Goal: Transaction & Acquisition: Obtain resource

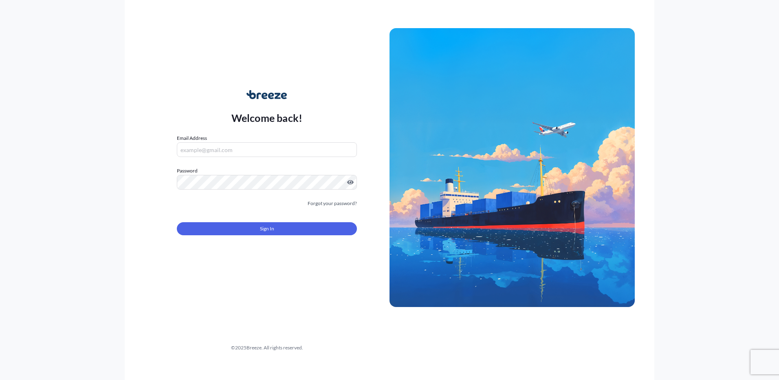
type input "[EMAIL_ADDRESS][DOMAIN_NAME]"
click at [248, 237] on form "Email Address [EMAIL_ADDRESS][DOMAIN_NAME] Password Must include: Upper & lower…" at bounding box center [267, 189] width 180 height 111
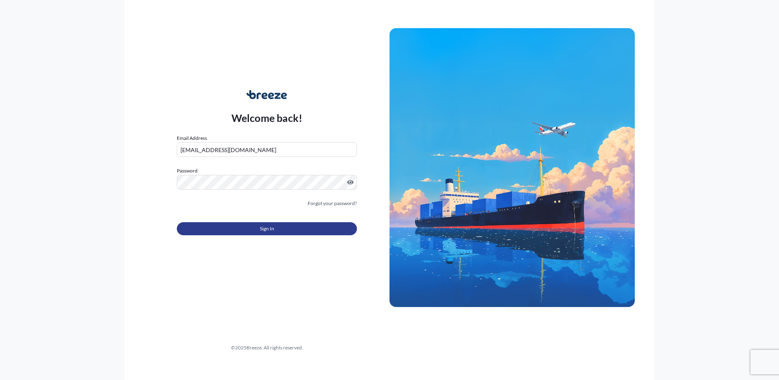
click at [255, 229] on button "Sign In" at bounding box center [267, 228] width 180 height 13
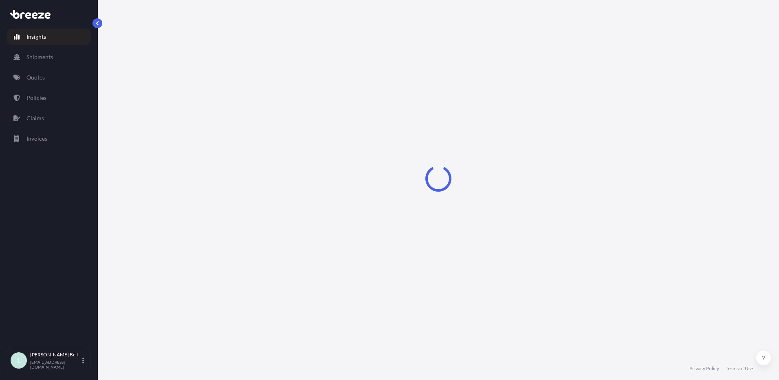
select select "2025"
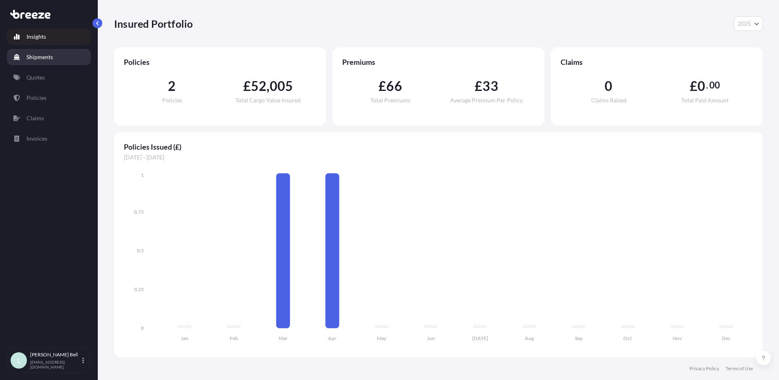
click at [51, 61] on link "Shipments" at bounding box center [49, 57] width 84 height 16
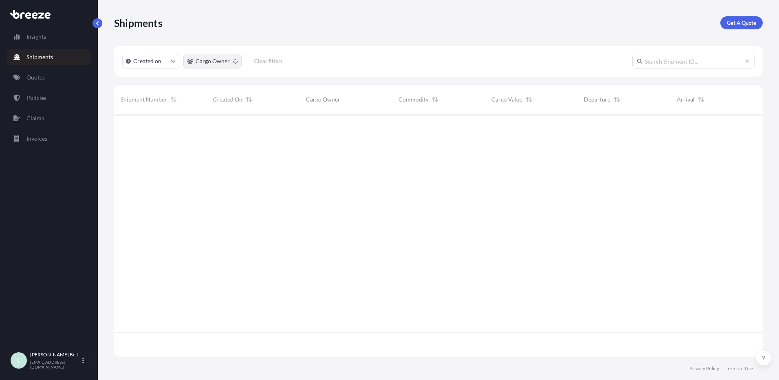
scroll to position [266, 642]
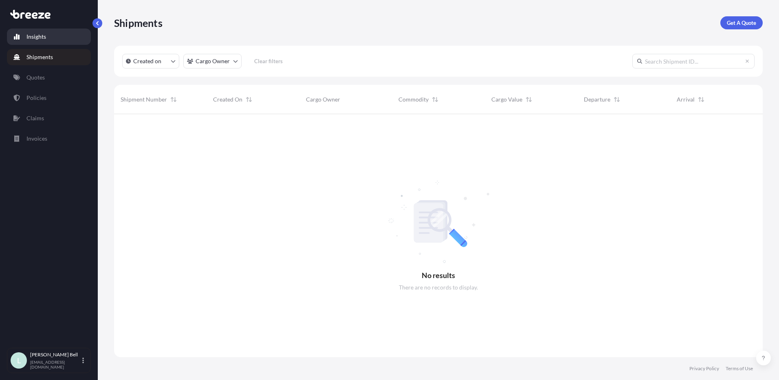
click at [43, 37] on p "Insights" at bounding box center [36, 37] width 20 height 8
select select "2025"
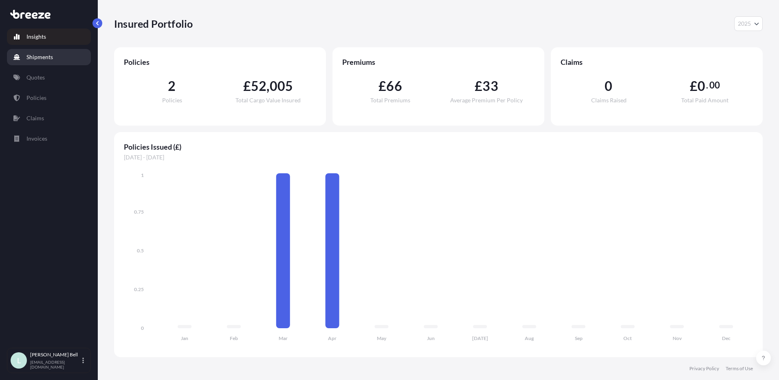
click at [52, 56] on p "Shipments" at bounding box center [39, 57] width 26 height 8
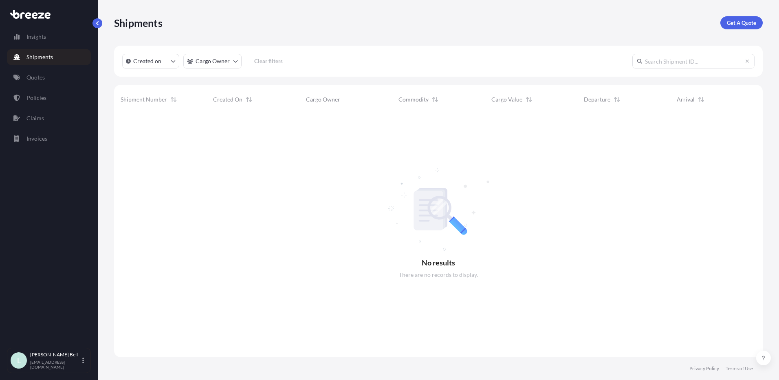
scroll to position [266, 642]
click at [746, 24] on p "Get A Quote" at bounding box center [741, 23] width 29 height 8
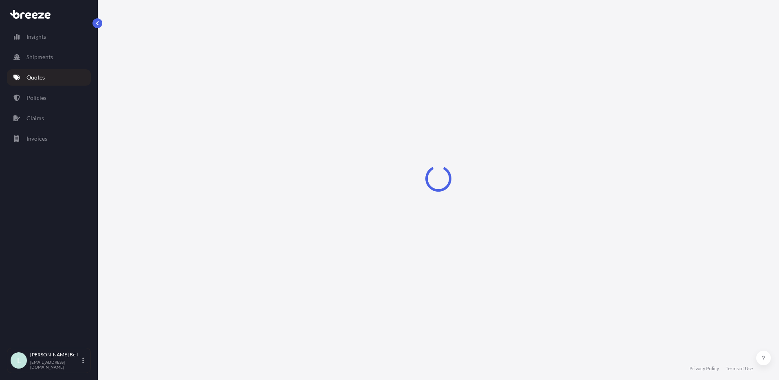
select select "Sea"
select select "1"
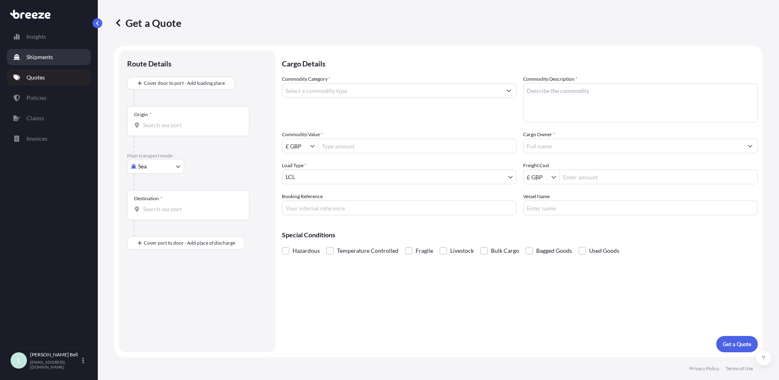
click at [47, 57] on p "Shipments" at bounding box center [39, 57] width 26 height 8
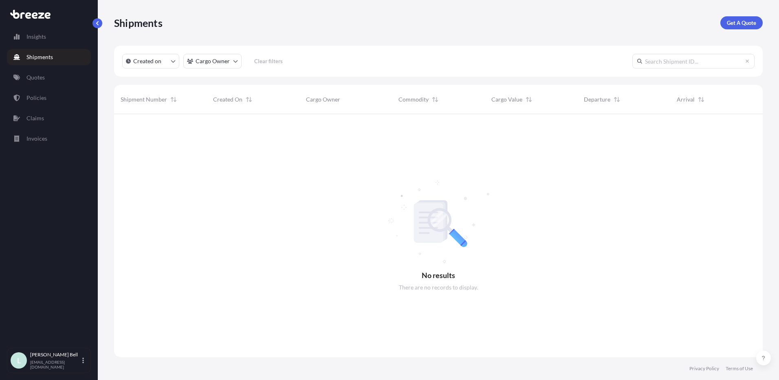
scroll to position [266, 642]
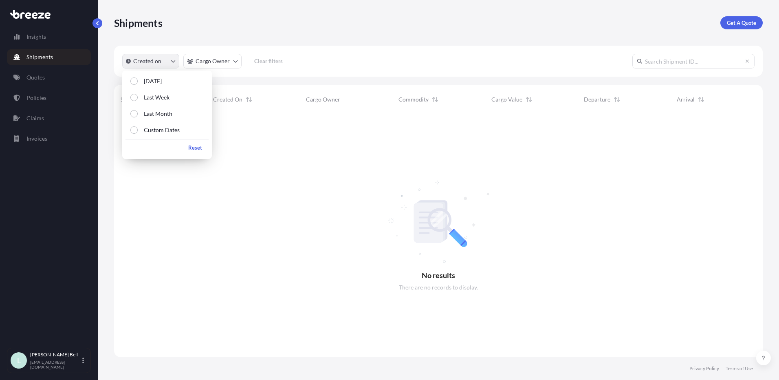
click at [168, 59] on button "Created on" at bounding box center [150, 61] width 57 height 15
drag, startPoint x: 164, startPoint y: 126, endPoint x: 227, endPoint y: 43, distance: 104.6
click at [227, 43] on body "Insights Shipments Quotes Policies Claims Invoices L [PERSON_NAME] [EMAIL_ADDRE…" at bounding box center [389, 190] width 779 height 380
click at [227, 43] on div "Shipments Get A Quote" at bounding box center [438, 23] width 648 height 46
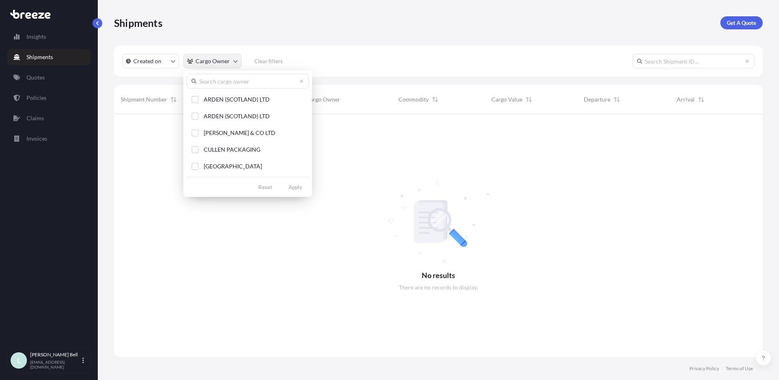
click at [228, 55] on html "Insights Shipments Quotes Policies Claims Invoices L [PERSON_NAME] [EMAIL_ADDRE…" at bounding box center [389, 190] width 779 height 380
click at [231, 97] on span "ARDEN (SCOTLAND) LTD" at bounding box center [237, 99] width 66 height 8
click at [231, 118] on span "ARDEN (SCOTLAND) LTD" at bounding box center [237, 116] width 66 height 8
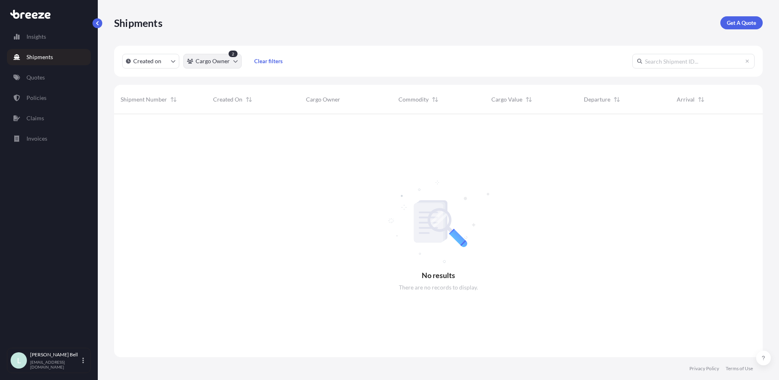
click at [235, 66] on html "Insights Shipments Quotes Policies Claims Invoices L [PERSON_NAME] [EMAIL_ADDRE…" at bounding box center [389, 190] width 779 height 380
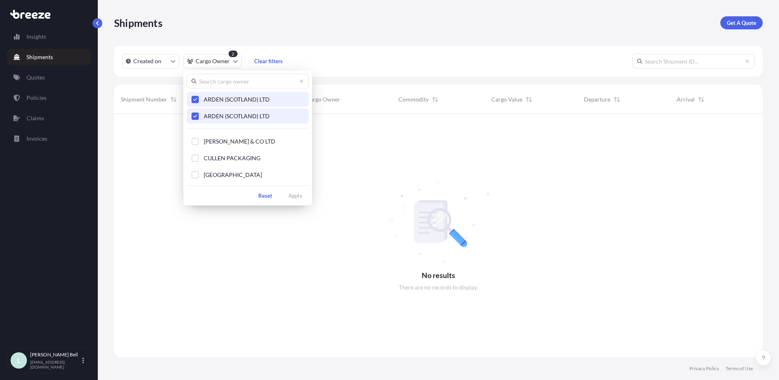
click at [195, 112] on div "Select Option" at bounding box center [194, 115] width 7 height 7
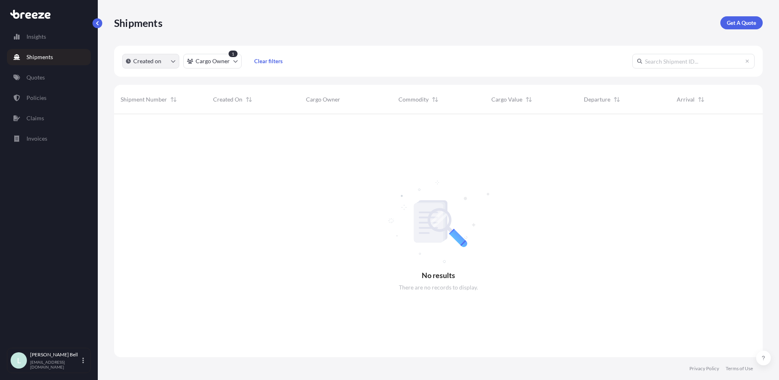
click at [171, 58] on button "Created on" at bounding box center [150, 61] width 57 height 15
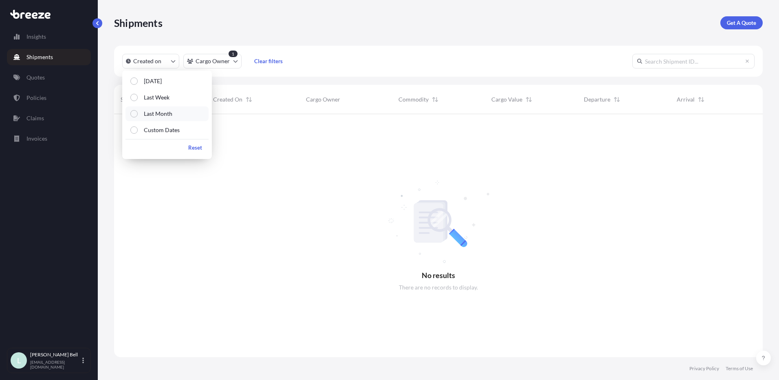
click at [182, 116] on button "Last Month" at bounding box center [166, 113] width 83 height 15
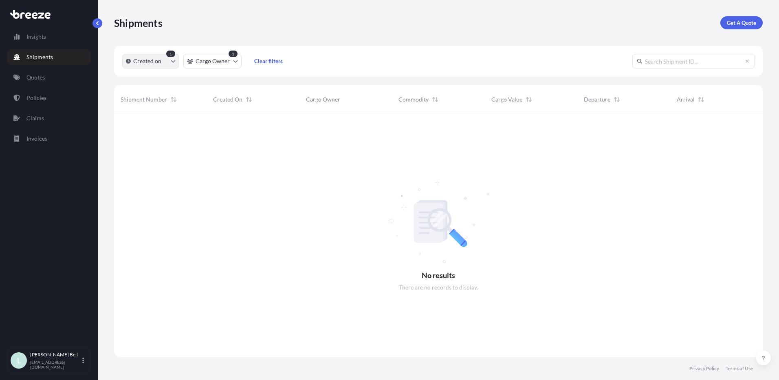
click at [169, 59] on button "Created on" at bounding box center [150, 61] width 57 height 15
click at [167, 63] on button "Created on" at bounding box center [150, 61] width 57 height 15
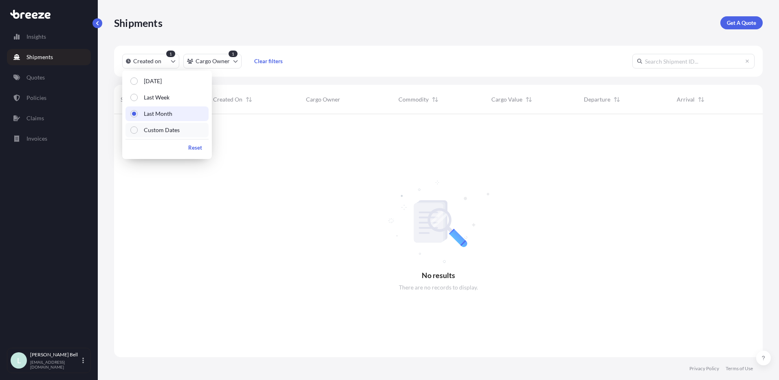
click at [169, 131] on p "Custom Dates" at bounding box center [162, 130] width 36 height 8
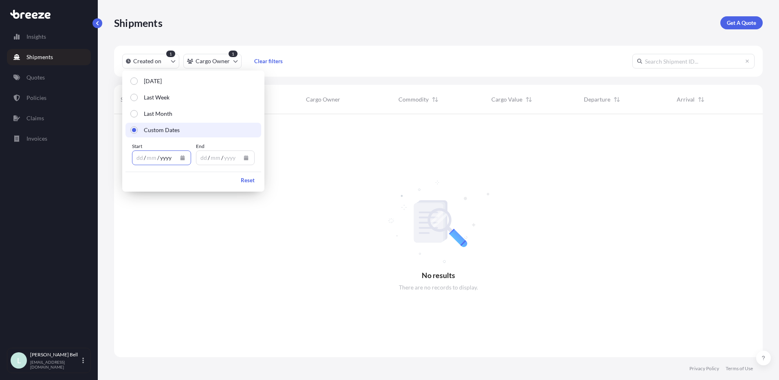
click at [161, 159] on div "yyyy" at bounding box center [165, 158] width 13 height 10
click at [139, 156] on div "dd" at bounding box center [140, 158] width 8 height 10
click at [204, 157] on div "dd" at bounding box center [204, 158] width 8 height 10
click at [245, 176] on p "Reset" at bounding box center [248, 180] width 14 height 8
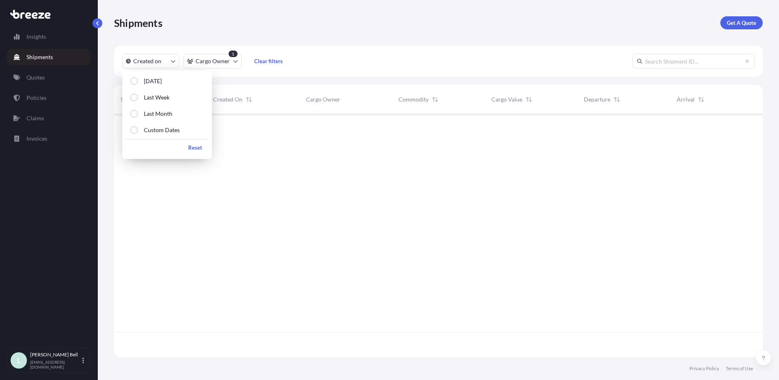
scroll to position [266, 642]
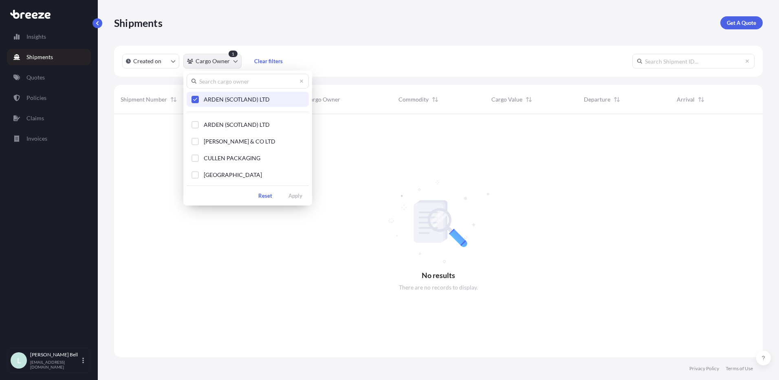
click at [221, 57] on html "2025 Insights Shipments Quotes Policies Claims Invoices L [PERSON_NAME] [EMAIL_…" at bounding box center [389, 190] width 779 height 380
click at [195, 100] on icon "Select Option" at bounding box center [195, 99] width 4 height 3
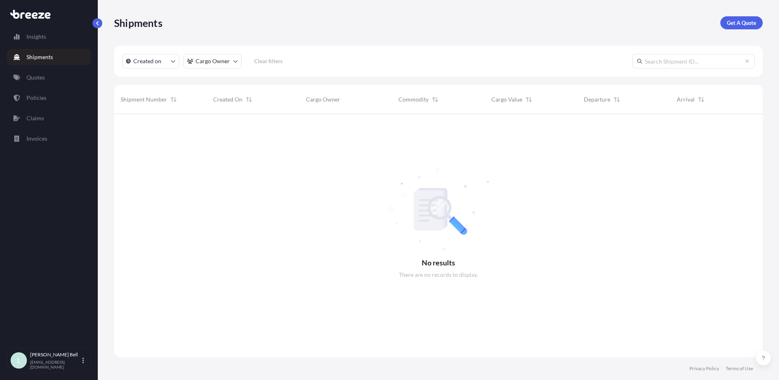
scroll to position [0, 0]
click at [59, 77] on link "Quotes" at bounding box center [49, 77] width 84 height 16
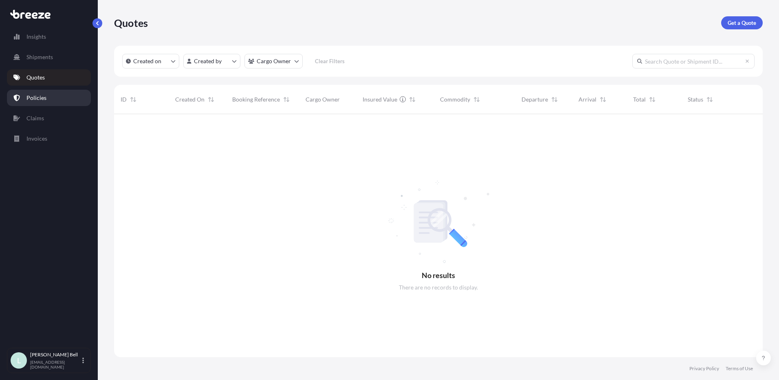
click at [61, 95] on link "Policies" at bounding box center [49, 98] width 84 height 16
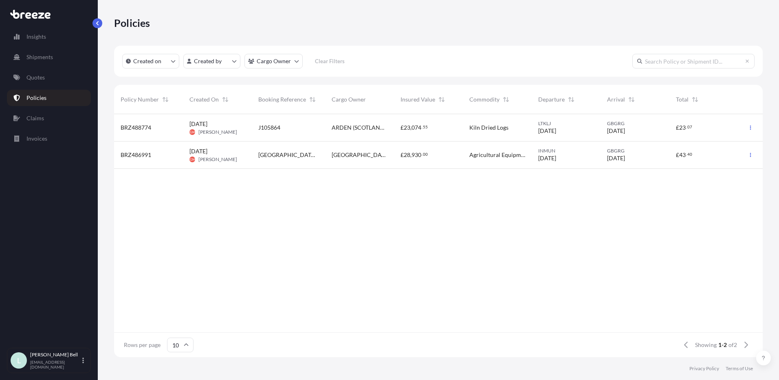
click at [282, 132] on div "J105864" at bounding box center [288, 127] width 73 height 27
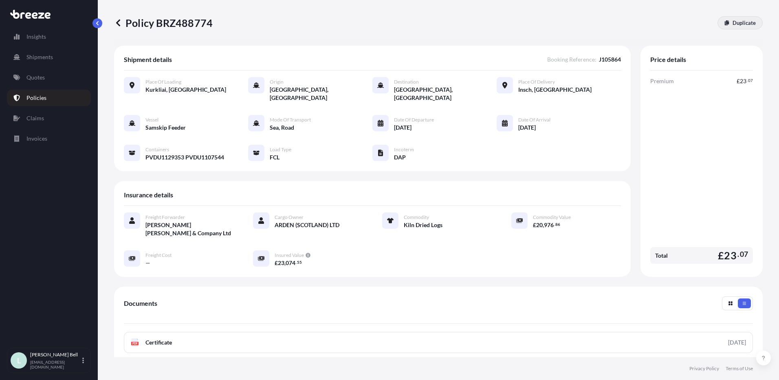
click at [736, 25] on p "Duplicate" at bounding box center [743, 23] width 23 height 8
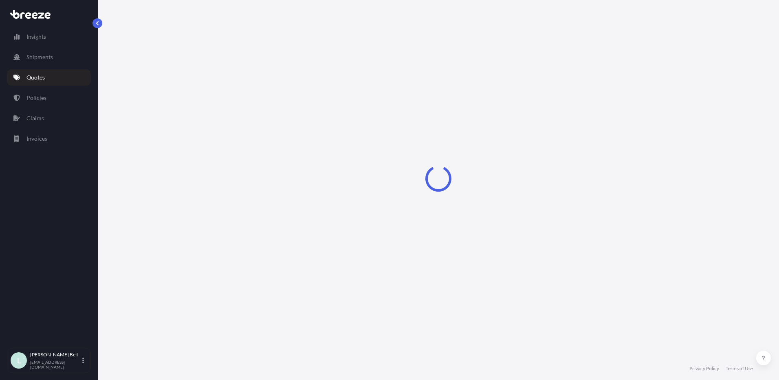
select select "Road"
select select "Sea"
select select "Road"
select select "2"
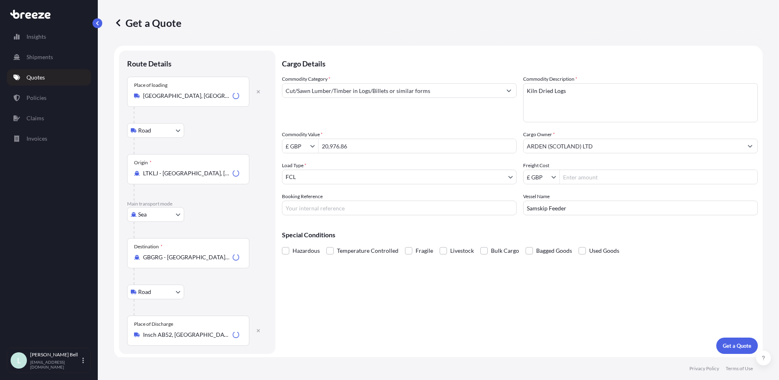
scroll to position [2, 0]
click at [363, 141] on input "20,976.86" at bounding box center [417, 144] width 198 height 15
drag, startPoint x: 363, startPoint y: 142, endPoint x: 250, endPoint y: 149, distance: 113.8
click at [250, 149] on form "Route Details Place of loading [GEOGRAPHIC_DATA], [GEOGRAPHIC_DATA], [GEOGRAPHI…" at bounding box center [438, 200] width 648 height 313
